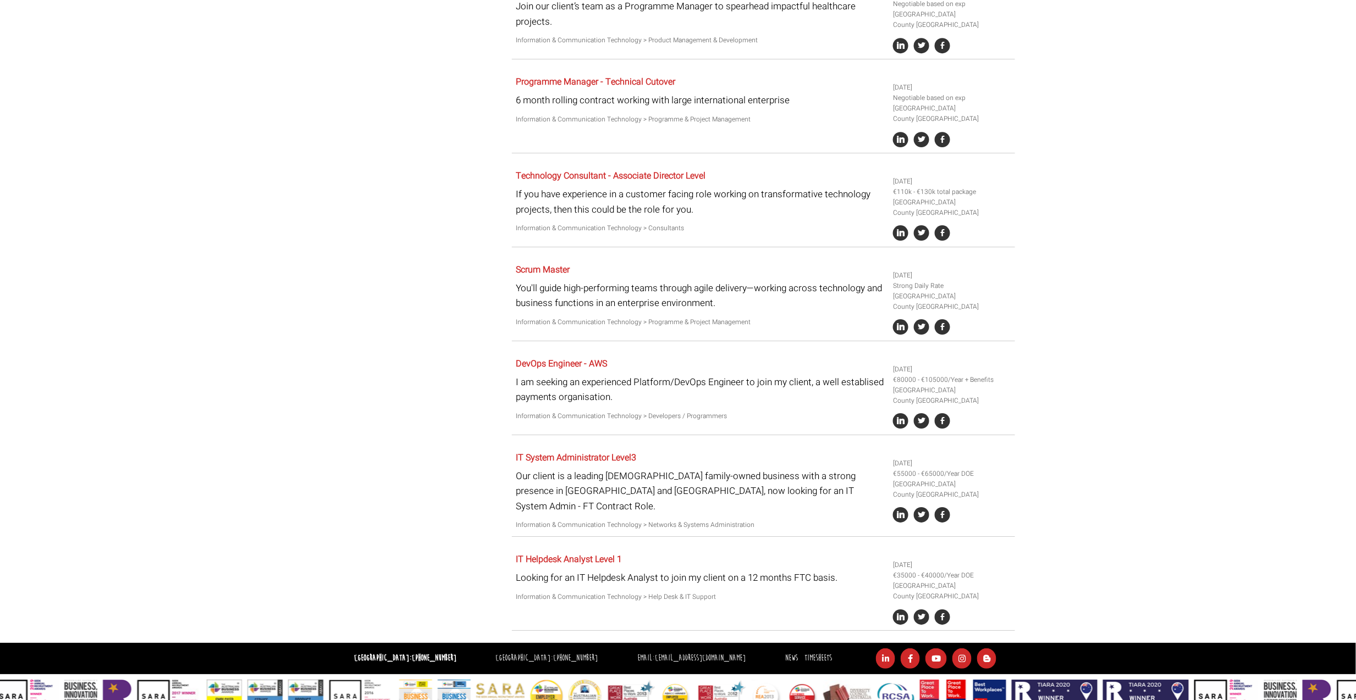
scroll to position [1652, 0]
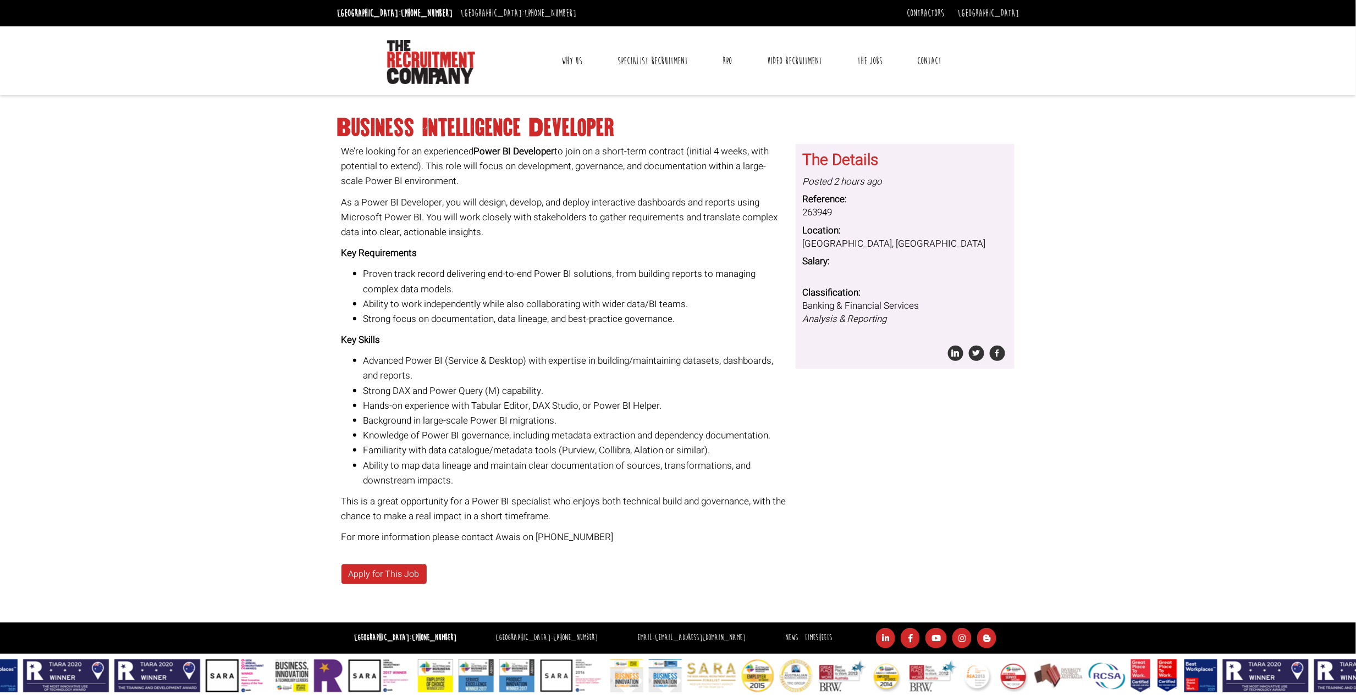
scroll to position [3, 0]
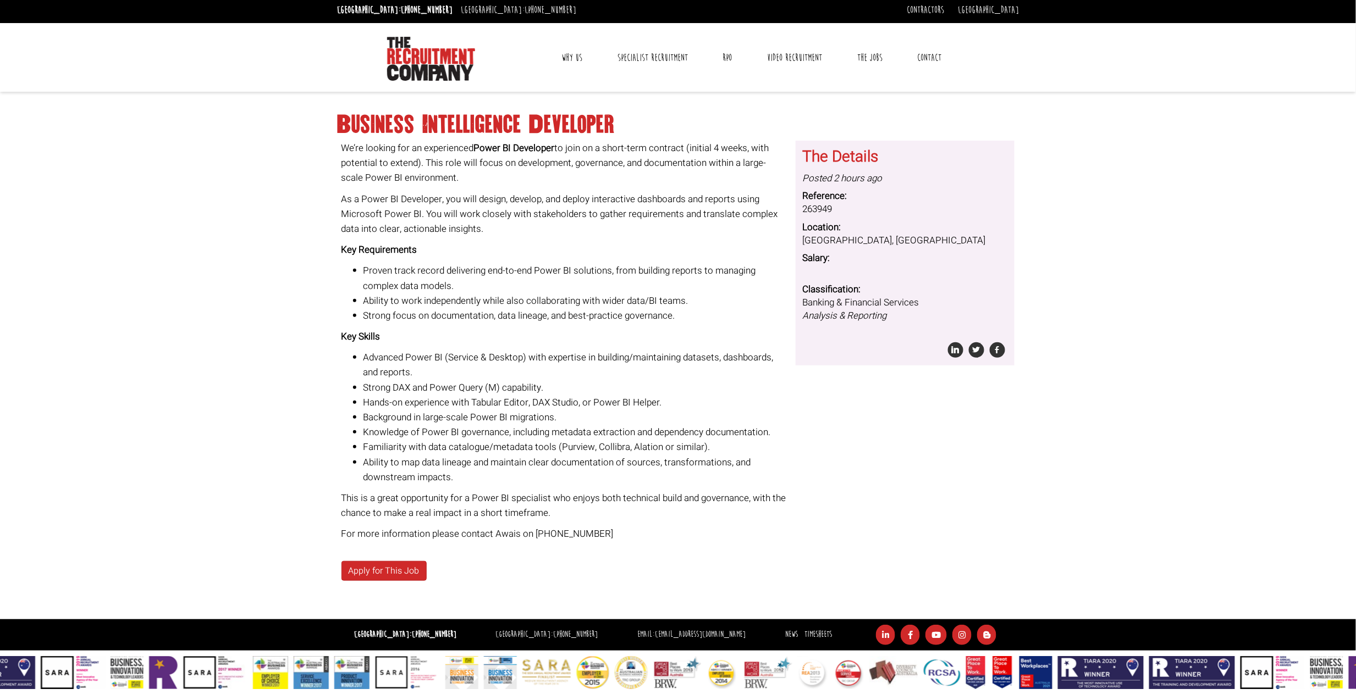
click at [555, 402] on li "Hands-on experience with Tabular Editor, DAX Studio, or Power BI Helper." at bounding box center [575, 402] width 424 height 15
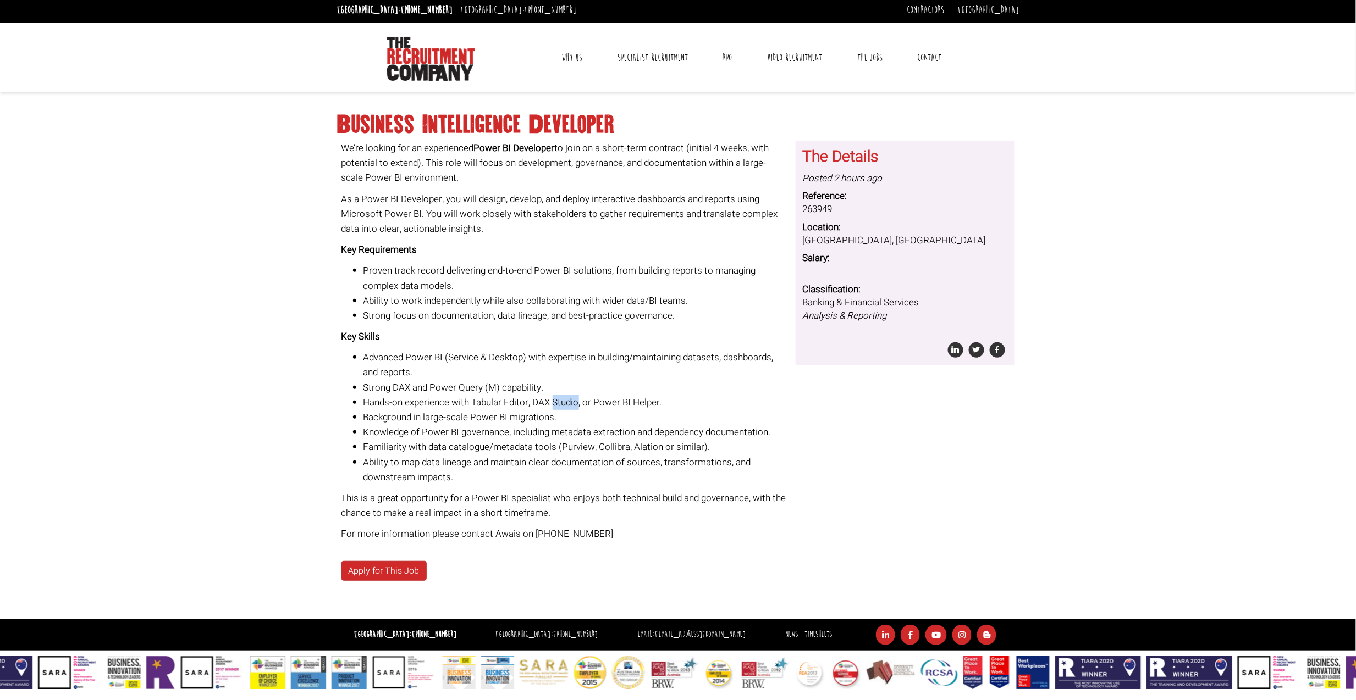
click at [555, 402] on li "Hands-on experience with Tabular Editor, DAX Studio, or Power BI Helper." at bounding box center [575, 402] width 424 height 15
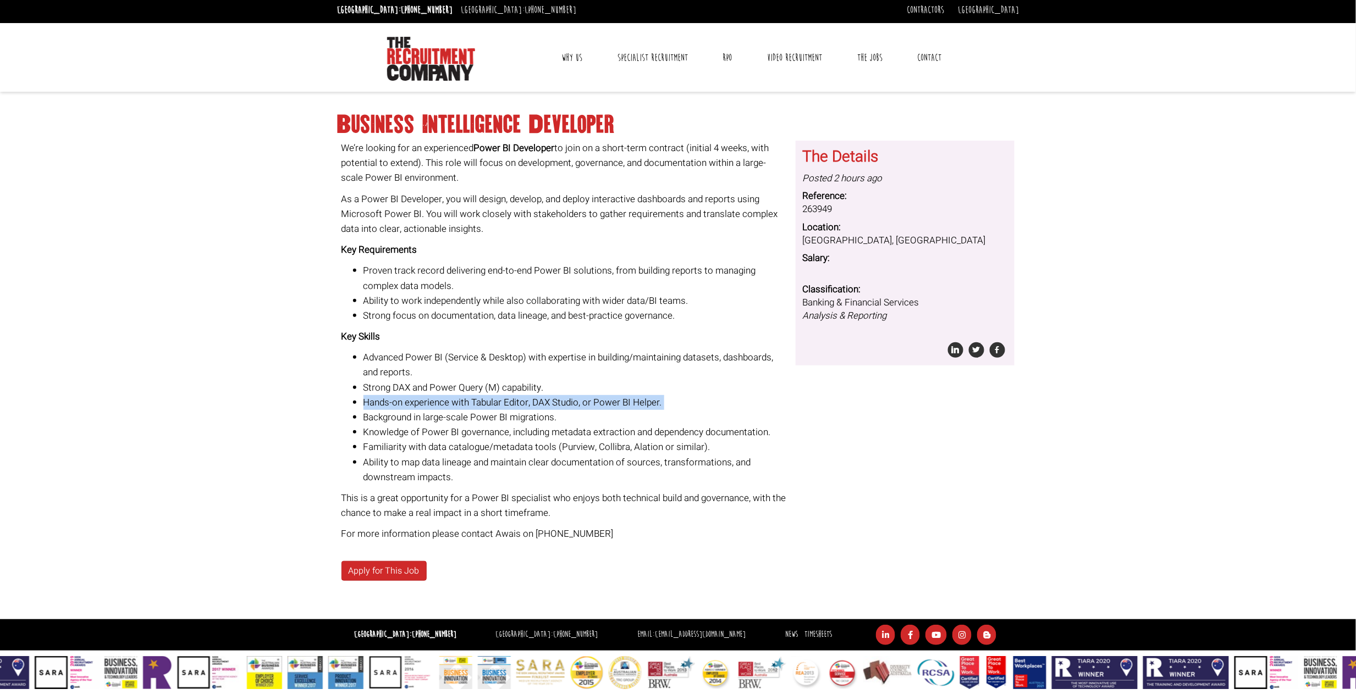
click at [555, 402] on li "Hands-on experience with Tabular Editor, DAX Studio, or Power BI Helper." at bounding box center [575, 402] width 424 height 15
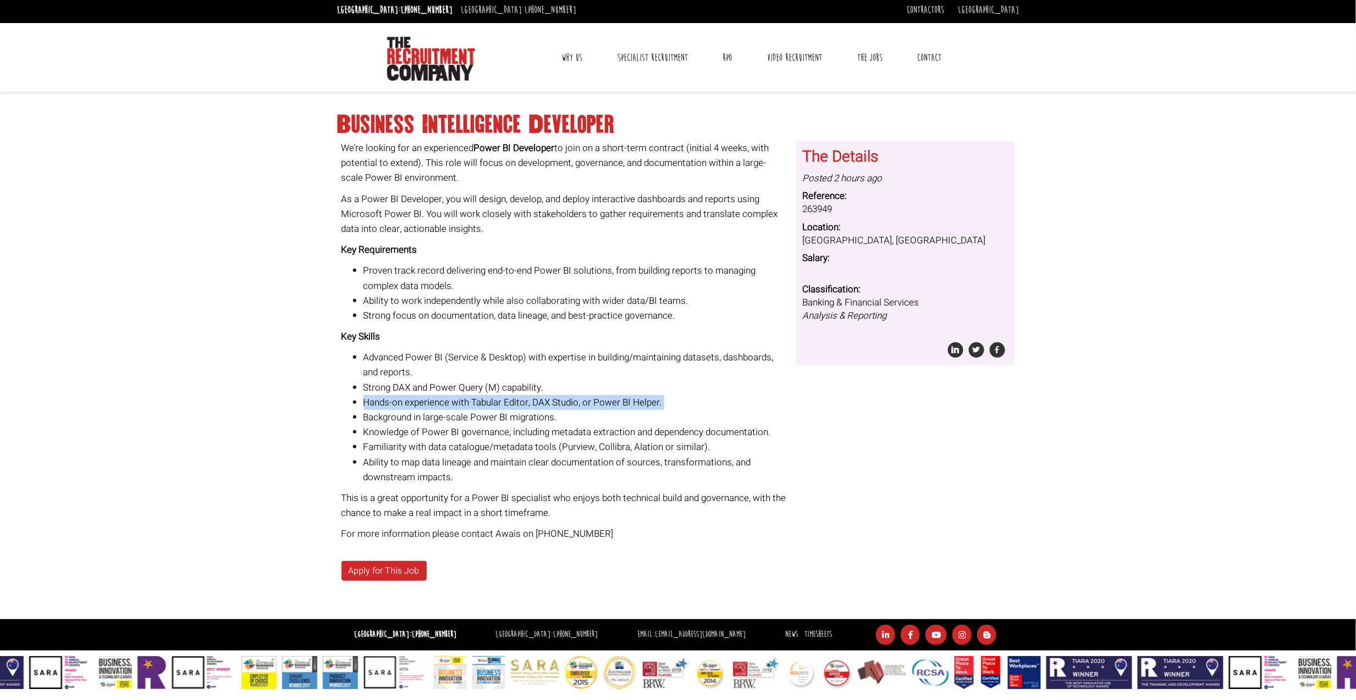
click at [555, 402] on li "Hands-on experience with Tabular Editor, DAX Studio, or Power BI Helper." at bounding box center [575, 402] width 424 height 15
